Goal: Find specific page/section: Find specific page/section

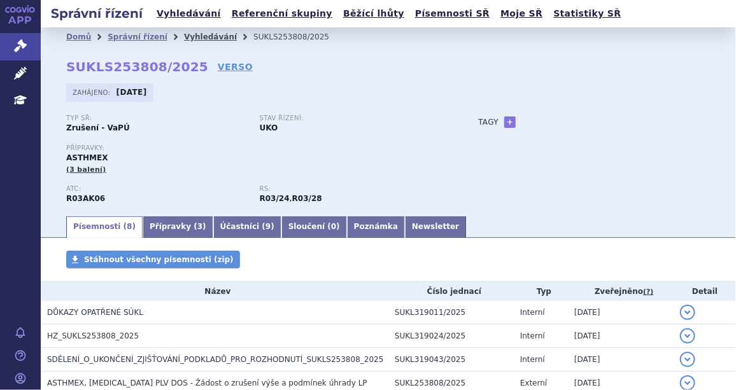
click at [184, 37] on link "Vyhledávání" at bounding box center [210, 36] width 53 height 9
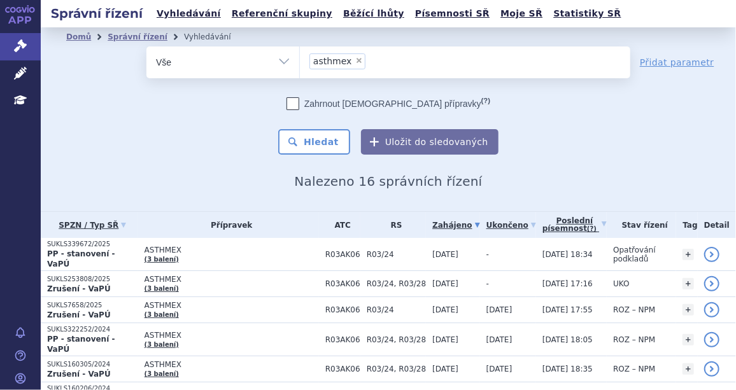
click at [355, 59] on span "×" at bounding box center [359, 61] width 8 height 8
click at [300, 59] on select "asthmex" at bounding box center [299, 62] width 1 height 32
select select
type input "Om"
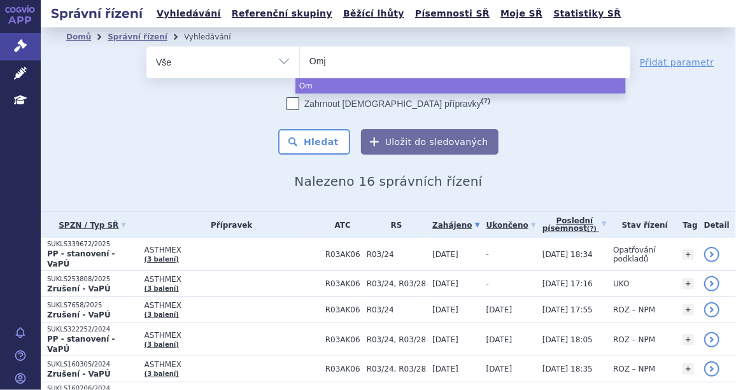
type input "Omjj"
type input "Omjjar"
type input "Omjjara"
select select "Omjjara"
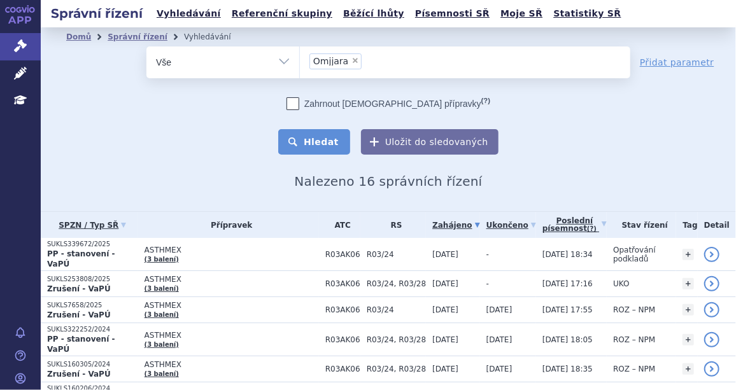
click at [316, 136] on button "Hledat" at bounding box center [314, 141] width 72 height 25
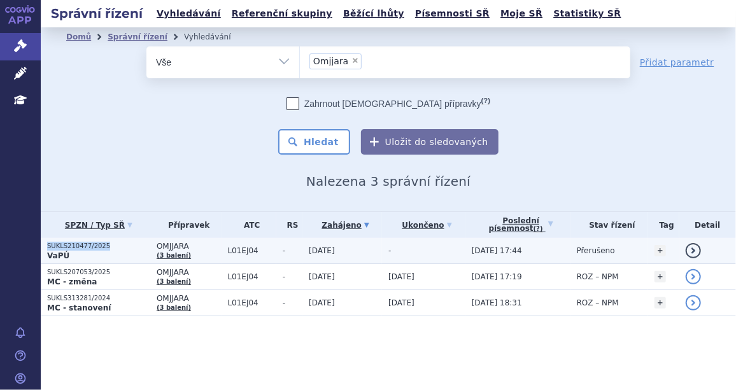
drag, startPoint x: 104, startPoint y: 246, endPoint x: 45, endPoint y: 246, distance: 59.9
click at [45, 246] on td "SUKLS210477/2025 VaPÚ" at bounding box center [96, 251] width 110 height 26
copy p "SUKLS210477/2025"
